Goal: Navigation & Orientation: Find specific page/section

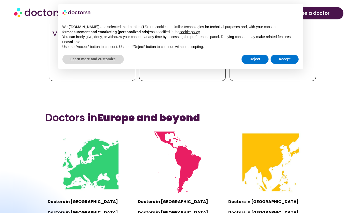
scroll to position [276, 0]
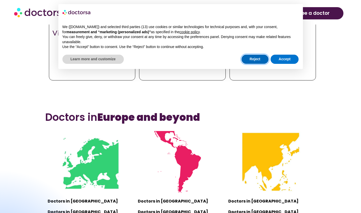
click at [256, 58] on button "Reject" at bounding box center [255, 59] width 27 height 9
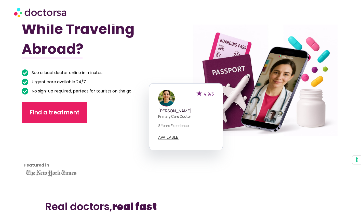
scroll to position [0, 0]
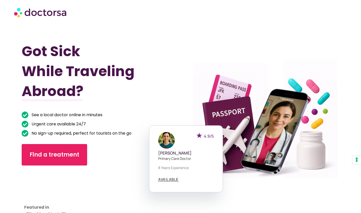
click at [117, 86] on h1 "Got Sick While Traveling Abroad?" at bounding box center [89, 71] width 135 height 60
click at [66, 73] on h1 "Got Sick While Traveling Abroad?" at bounding box center [89, 71] width 135 height 60
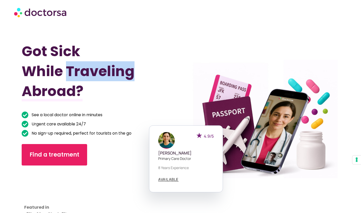
click at [66, 73] on h1 "Got Sick While Traveling Abroad?" at bounding box center [89, 71] width 135 height 60
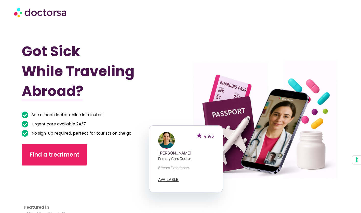
click at [114, 177] on div at bounding box center [89, 191] width 135 height 43
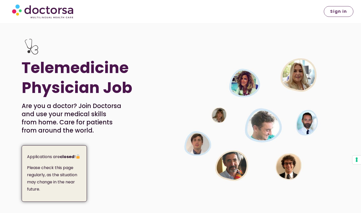
click at [340, 10] on span "Sign in" at bounding box center [338, 11] width 17 height 4
